Goal: Task Accomplishment & Management: Manage account settings

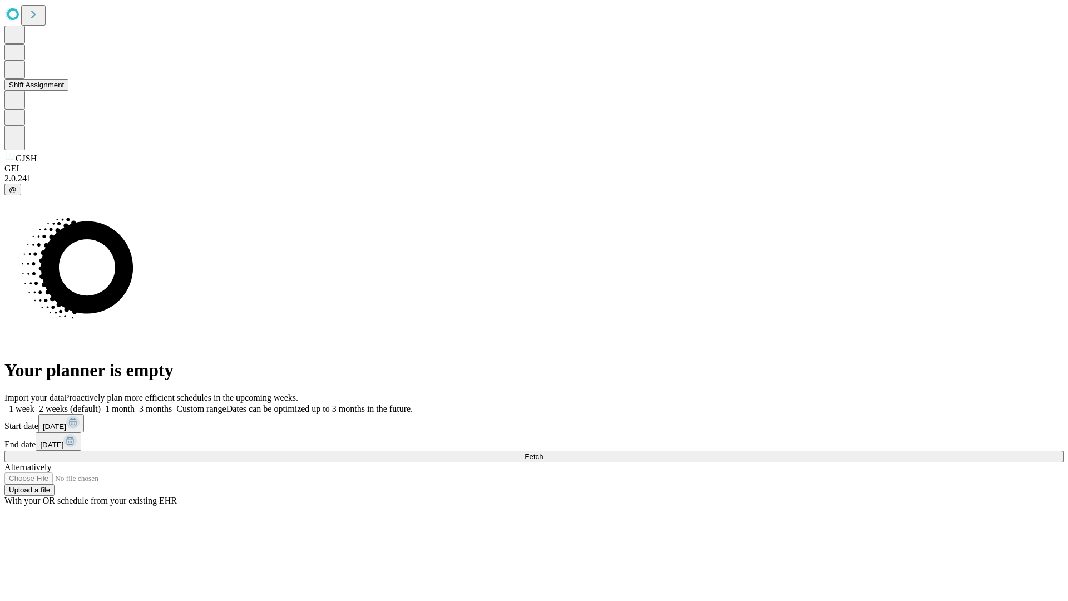
click at [68, 91] on button "Shift Assignment" at bounding box center [36, 85] width 64 height 12
